Goal: Information Seeking & Learning: Learn about a topic

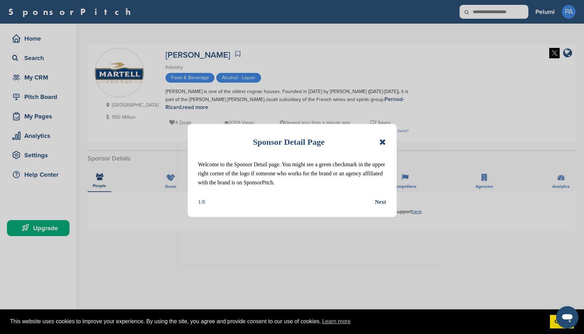
click at [376, 202] on div "Next" at bounding box center [380, 202] width 11 height 9
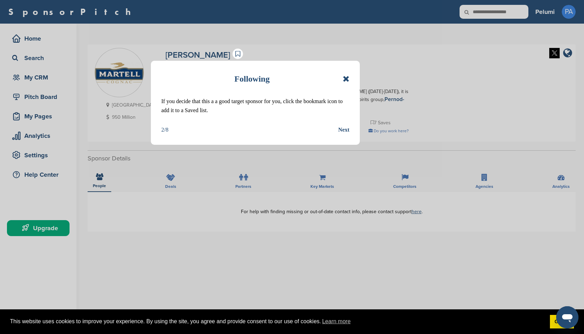
click at [349, 79] on icon at bounding box center [346, 79] width 7 height 8
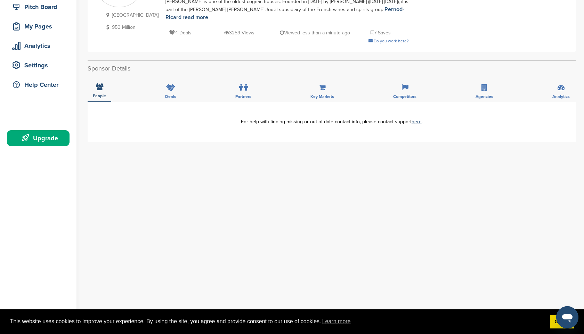
scroll to position [85, 0]
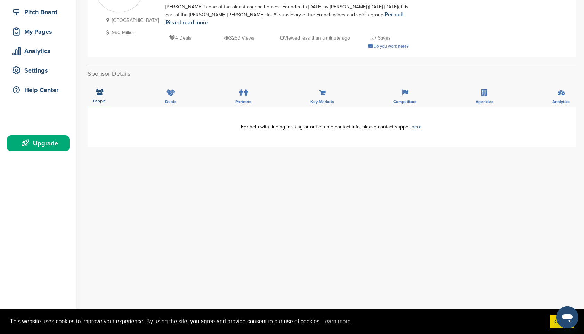
click at [419, 124] on link "here" at bounding box center [417, 127] width 10 height 6
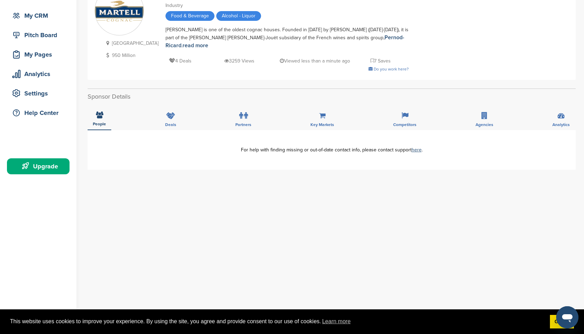
scroll to position [52, 0]
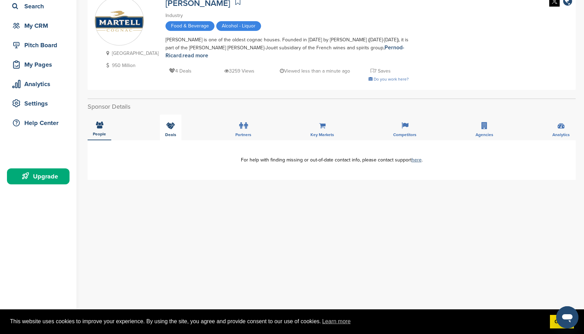
click at [175, 120] on div "Deals" at bounding box center [171, 128] width 22 height 26
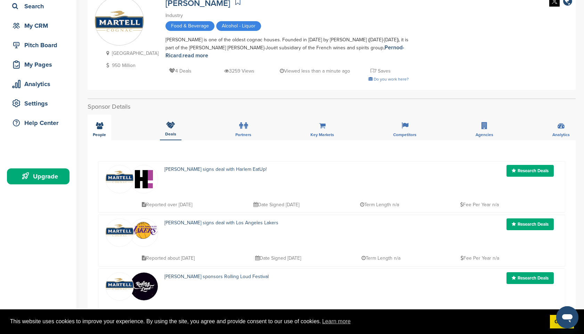
click at [102, 122] on icon at bounding box center [99, 125] width 7 height 7
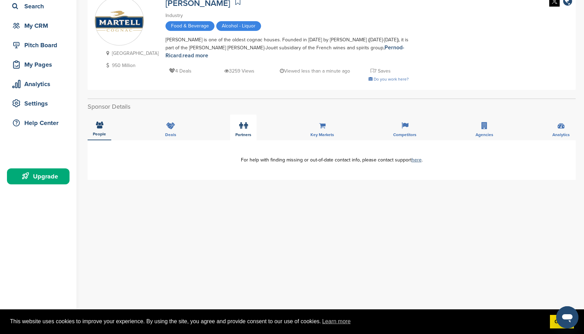
click at [234, 127] on div "Partners" at bounding box center [243, 128] width 26 height 26
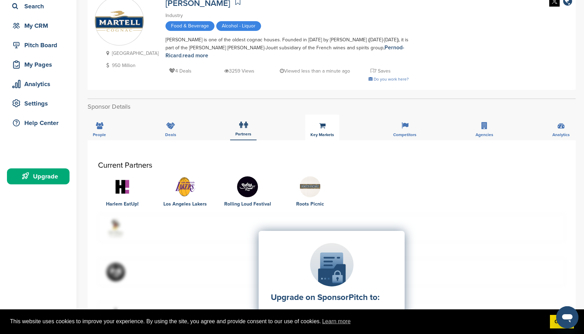
click at [334, 127] on div "Key Markets" at bounding box center [322, 128] width 34 height 26
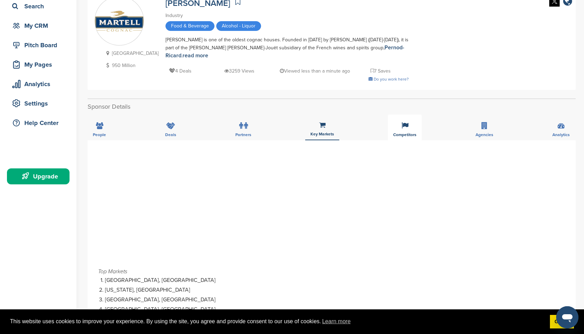
click at [397, 133] on span "Competitors" at bounding box center [404, 135] width 23 height 4
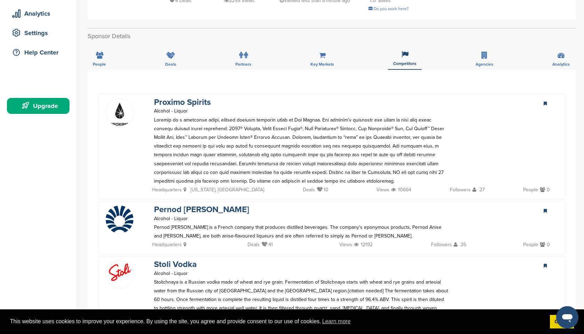
scroll to position [0, 0]
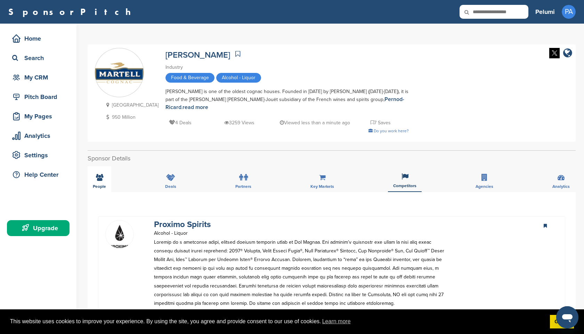
click at [100, 174] on icon at bounding box center [99, 177] width 7 height 7
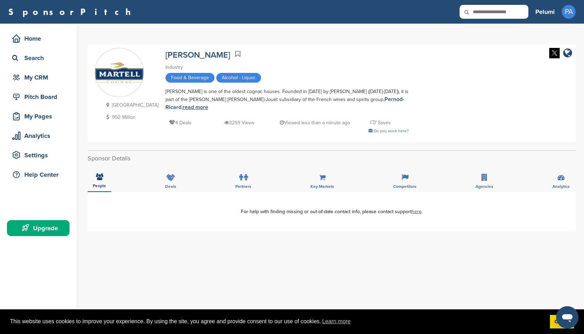
click at [208, 104] on link "read more" at bounding box center [195, 107] width 26 height 7
click at [483, 13] on icon at bounding box center [472, 12] width 24 height 15
click at [476, 9] on icon at bounding box center [472, 12] width 24 height 15
